Goal: Task Accomplishment & Management: Manage account settings

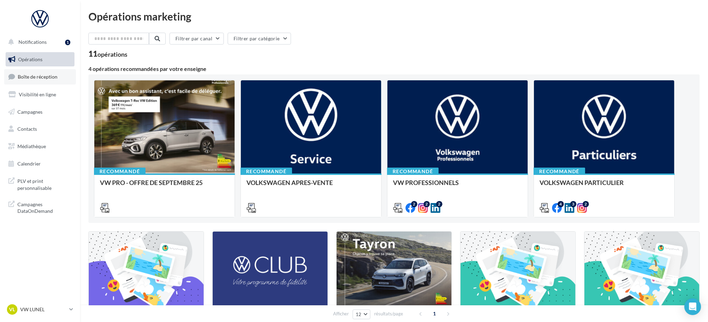
click at [26, 76] on span "Boîte de réception" at bounding box center [38, 77] width 40 height 6
click at [63, 312] on p "VW LUNEL" at bounding box center [43, 309] width 46 height 7
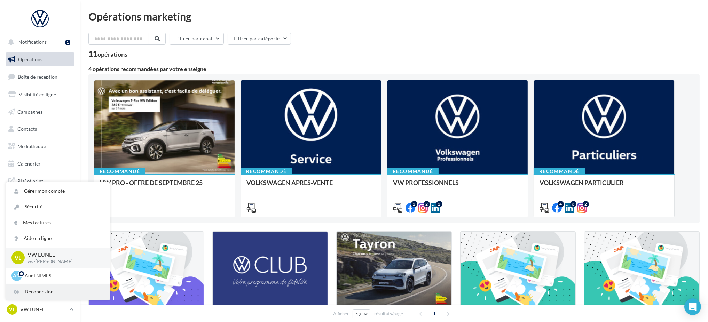
click at [38, 293] on div "Déconnexion" at bounding box center [58, 292] width 104 height 16
